Goal: Check status

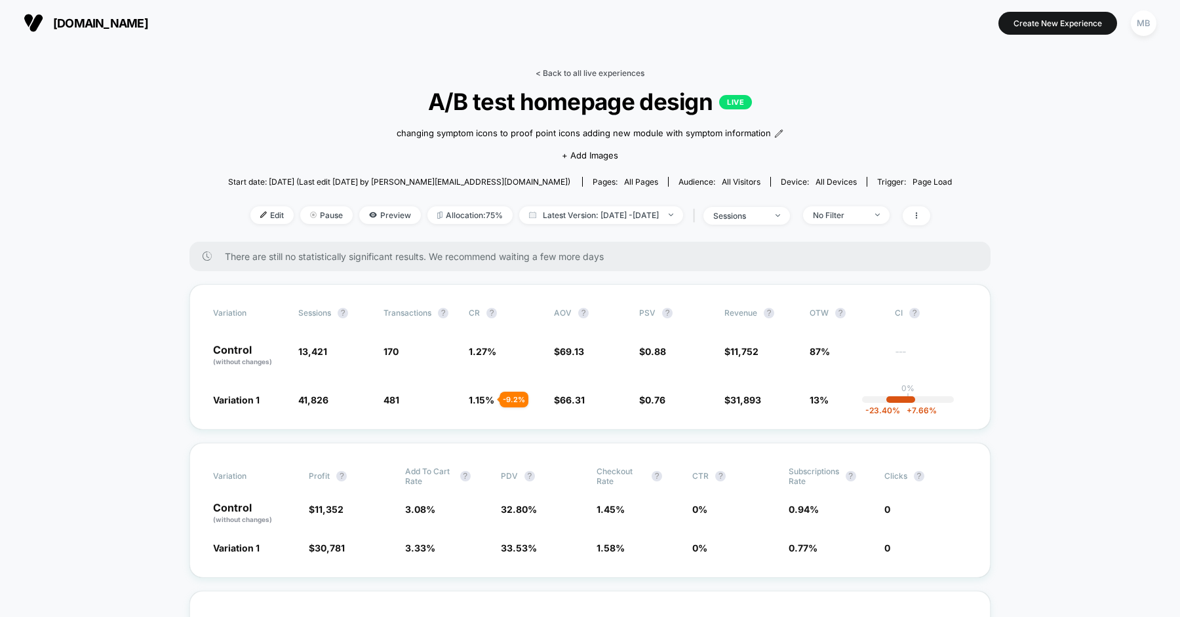
click at [602, 68] on link "< Back to all live experiences" at bounding box center [590, 73] width 109 height 10
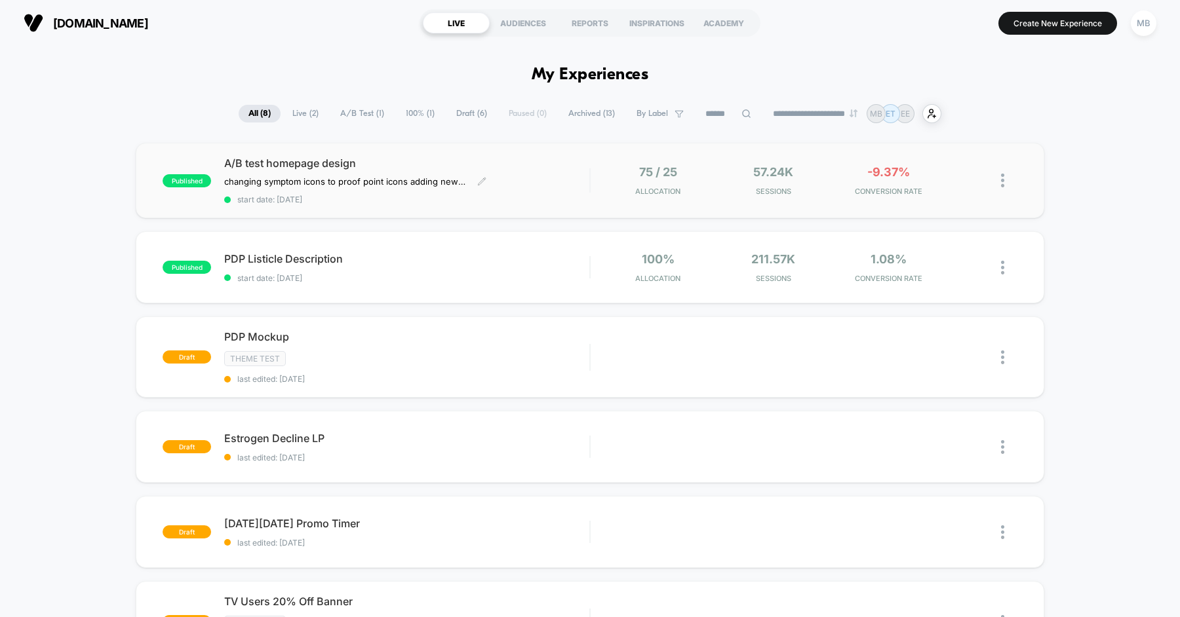
click at [471, 161] on span "A/B test homepage design" at bounding box center [406, 163] width 365 height 13
